Goal: Navigation & Orientation: Find specific page/section

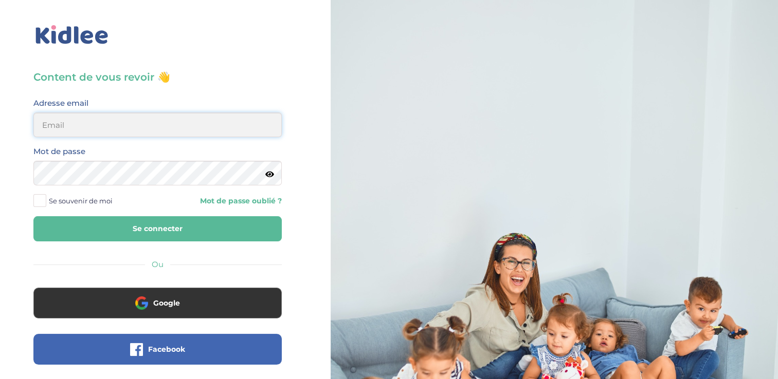
type input "[EMAIL_ADDRESS][DOMAIN_NAME]"
click at [0, 178] on html "× Mot de passe oublié ? Veuillez renseigner votre adresse email pour réinitiali…" at bounding box center [389, 245] width 778 height 491
click at [33, 216] on button "Se connecter" at bounding box center [157, 228] width 248 height 25
